Goal: Transaction & Acquisition: Purchase product/service

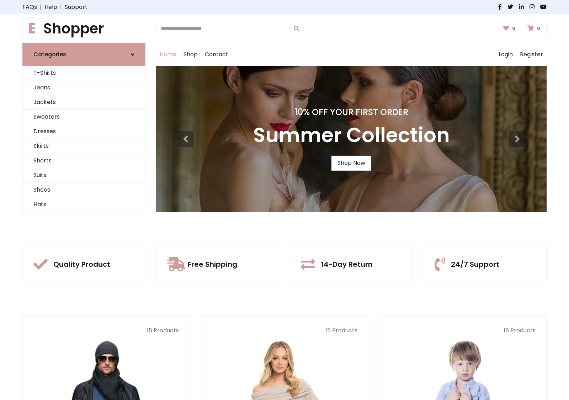
click at [285, 200] on div "10% Off Your First Order Summer Collection Shop Now" at bounding box center [351, 139] width 391 height 146
click at [351, 163] on link "Shop Now" at bounding box center [352, 162] width 40 height 15
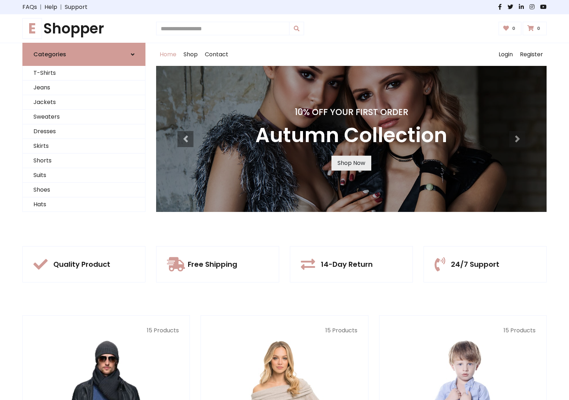
click at [351, 163] on link "Shop Now" at bounding box center [352, 162] width 40 height 15
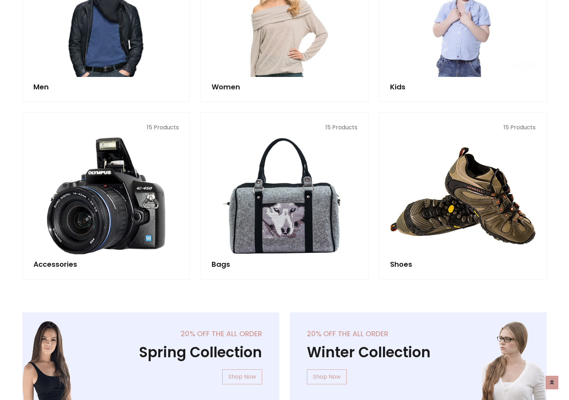
scroll to position [710, 0]
